Goal: Transaction & Acquisition: Register for event/course

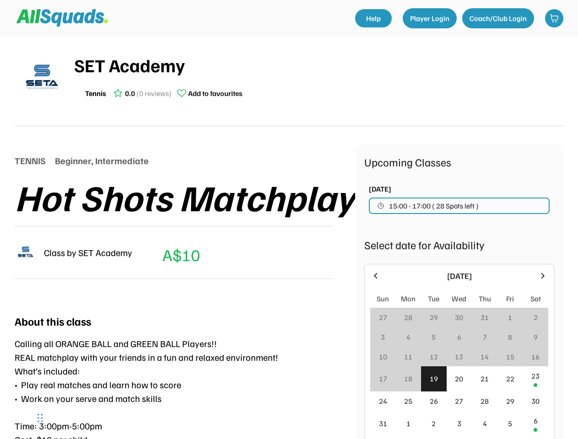
click at [289, 220] on div "TENNIS Beginner, Intermediate Hot Shots Matchplay Class by SET Academy A$10 (Me…" at bounding box center [185, 219] width 340 height 148
click at [289, 233] on div "Class by SET Academy A$10 (Member's Price) A" at bounding box center [174, 252] width 318 height 53
click at [289, 238] on div "Class by SET Academy A$10 (Member's Price) A" at bounding box center [174, 252] width 318 height 53
click at [289, 81] on div "SET Academy Tennis 0.0 (0 reviews) Add to favourites" at bounding box center [318, 76] width 489 height 51
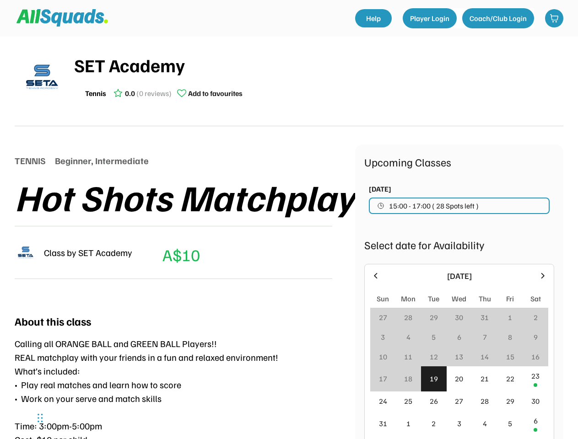
click at [42, 77] on img at bounding box center [42, 77] width 46 height 46
click at [318, 77] on div "SET Academy" at bounding box center [318, 64] width 489 height 27
click at [318, 65] on div "SET Academy" at bounding box center [318, 64] width 489 height 27
click at [318, 93] on div "Tennis 0.0 (0 reviews) Add to favourites" at bounding box center [318, 93] width 489 height 18
click at [96, 93] on div "Tennis" at bounding box center [95, 93] width 21 height 11
